Goal: Task Accomplishment & Management: Use online tool/utility

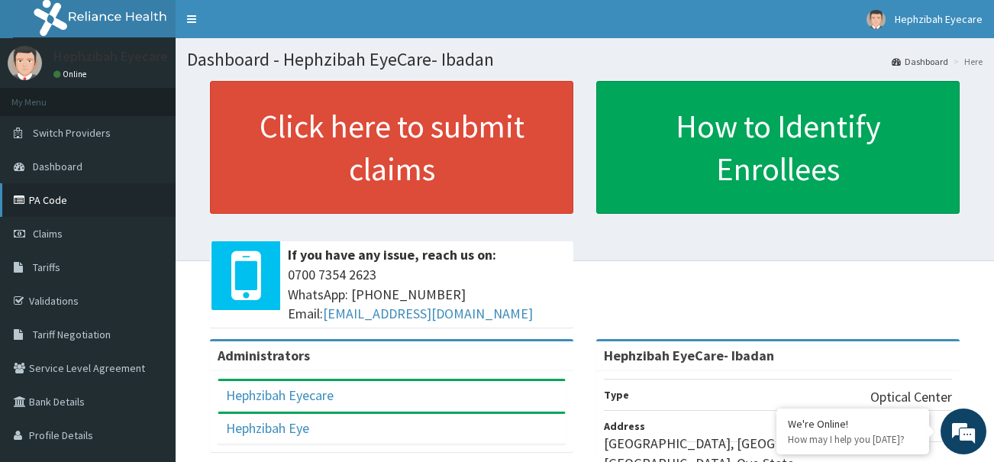
click at [35, 204] on link "PA Code" at bounding box center [88, 200] width 176 height 34
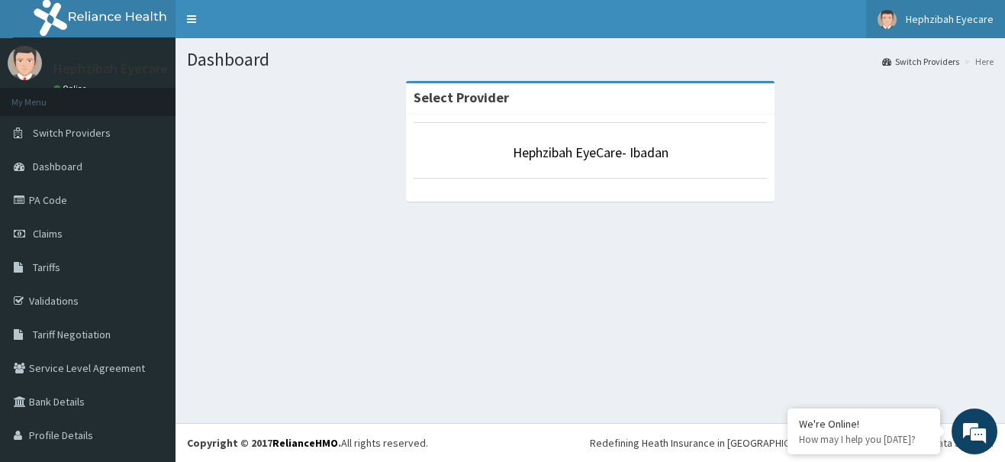
click at [961, 20] on span "Hephzibah Eyecare" at bounding box center [950, 19] width 88 height 14
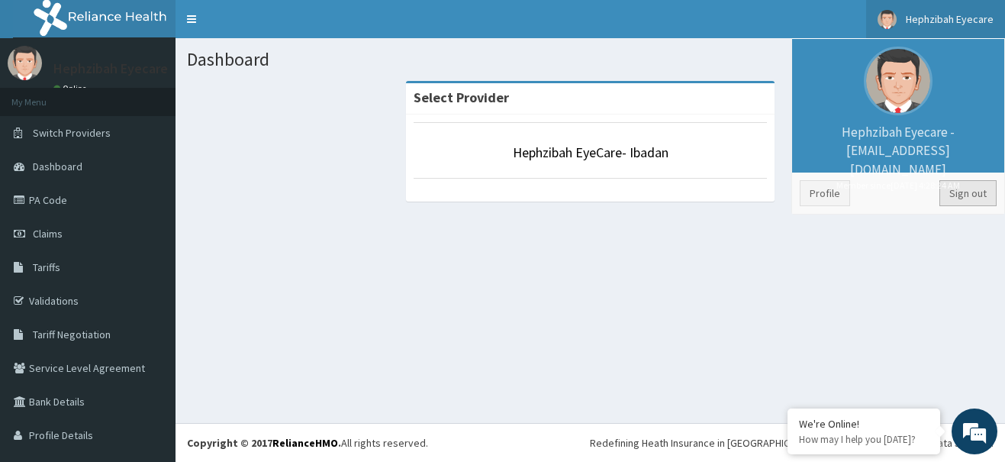
click at [949, 195] on link "Sign out" at bounding box center [968, 193] width 57 height 26
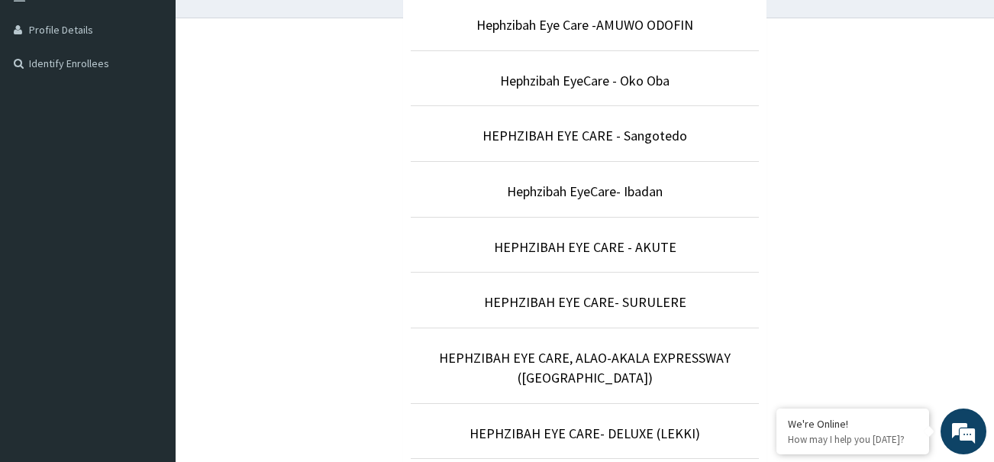
scroll to position [403, 0]
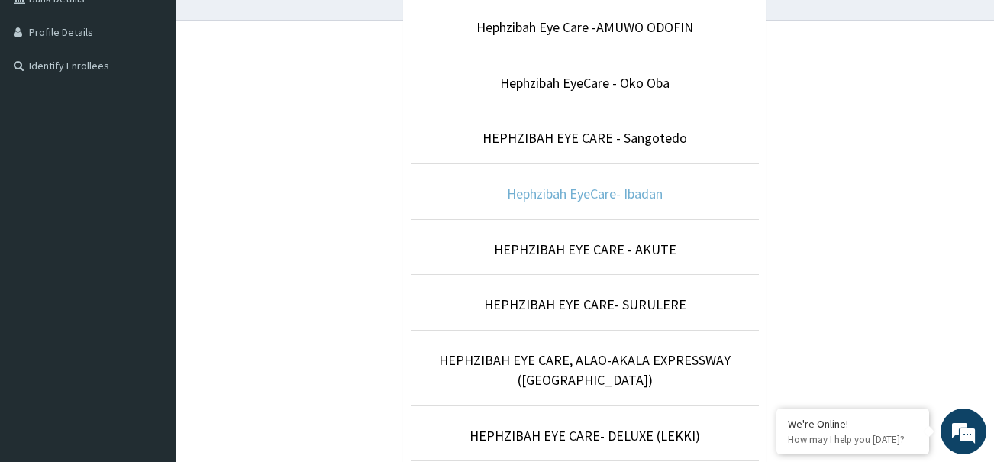
click at [635, 194] on link "Hephzibah EyeCare- Ibadan" at bounding box center [585, 194] width 156 height 18
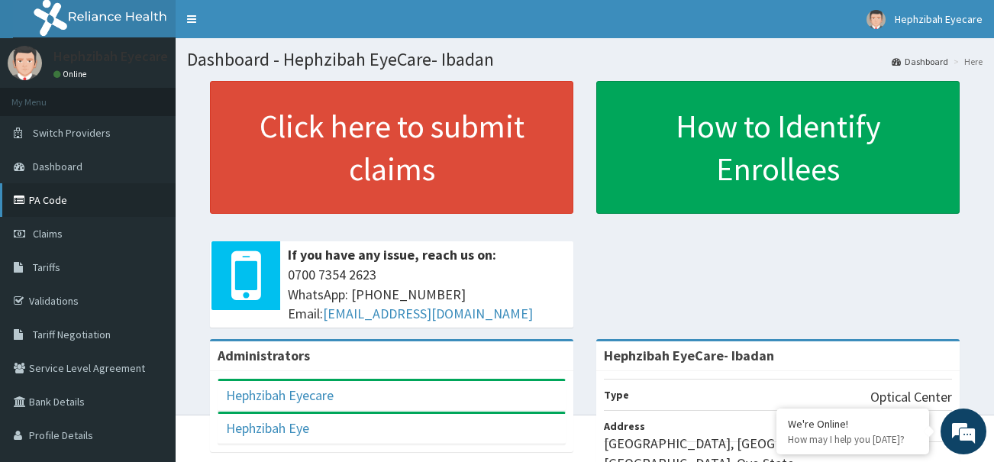
click at [49, 208] on link "PA Code" at bounding box center [88, 200] width 176 height 34
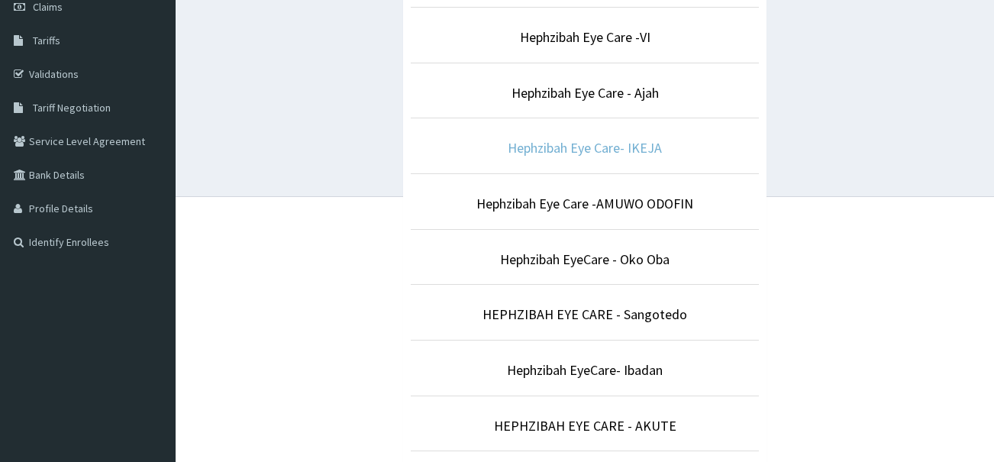
click at [620, 156] on link "Hephzibah Eye Care- IKEJA" at bounding box center [585, 148] width 154 height 18
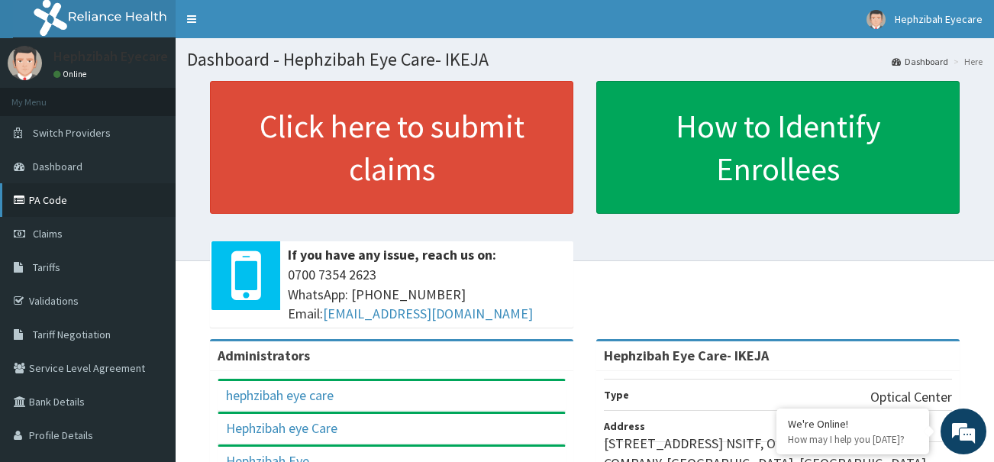
click at [33, 200] on link "PA Code" at bounding box center [88, 200] width 176 height 34
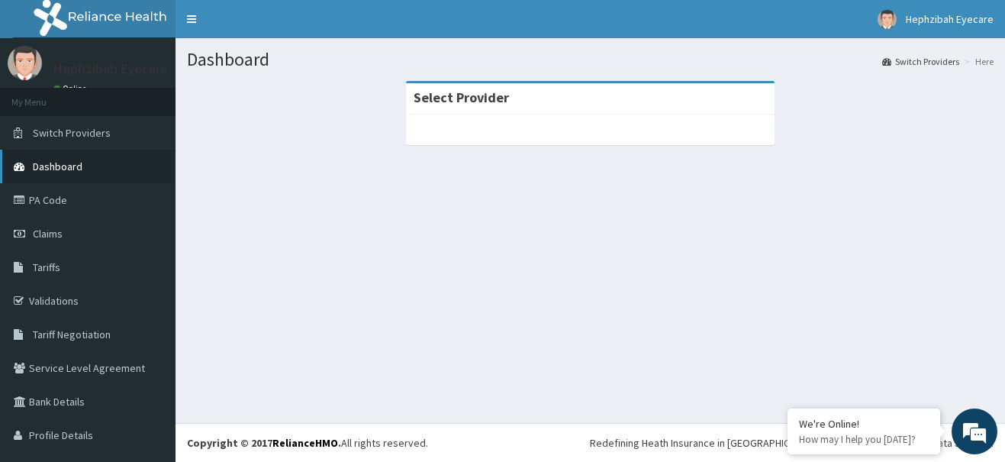
click at [77, 156] on link "Dashboard" at bounding box center [88, 167] width 176 height 34
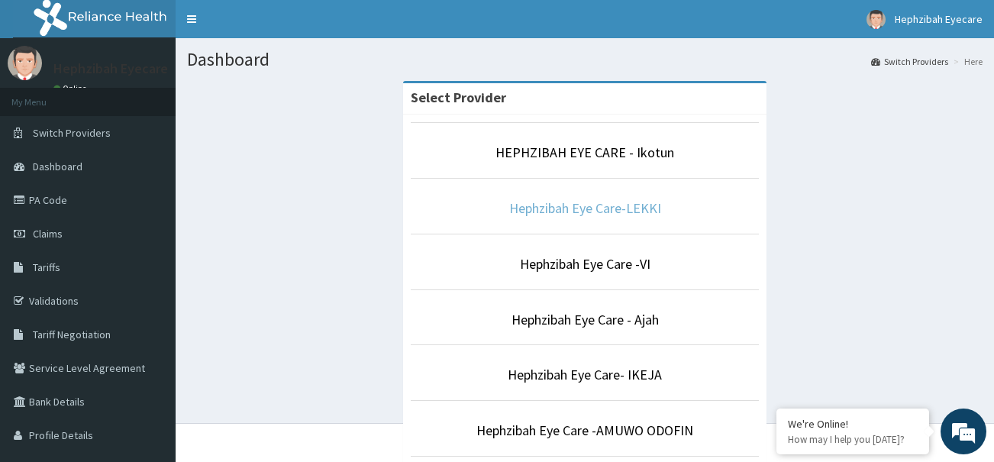
drag, startPoint x: 0, startPoint y: 0, endPoint x: 514, endPoint y: 214, distance: 556.6
click at [514, 214] on link "Hephzibah Eye Care-LEKKI" at bounding box center [585, 208] width 152 height 18
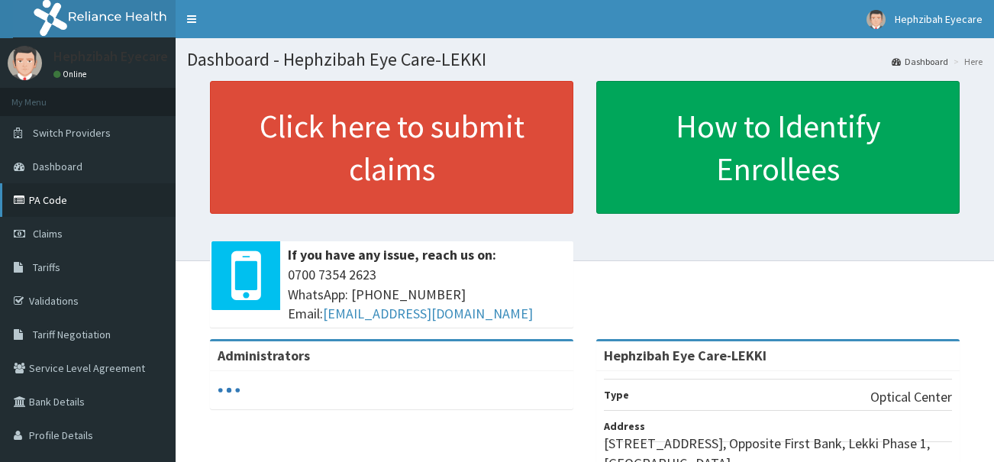
click at [56, 198] on link "PA Code" at bounding box center [88, 200] width 176 height 34
